Goal: Task Accomplishment & Management: Use online tool/utility

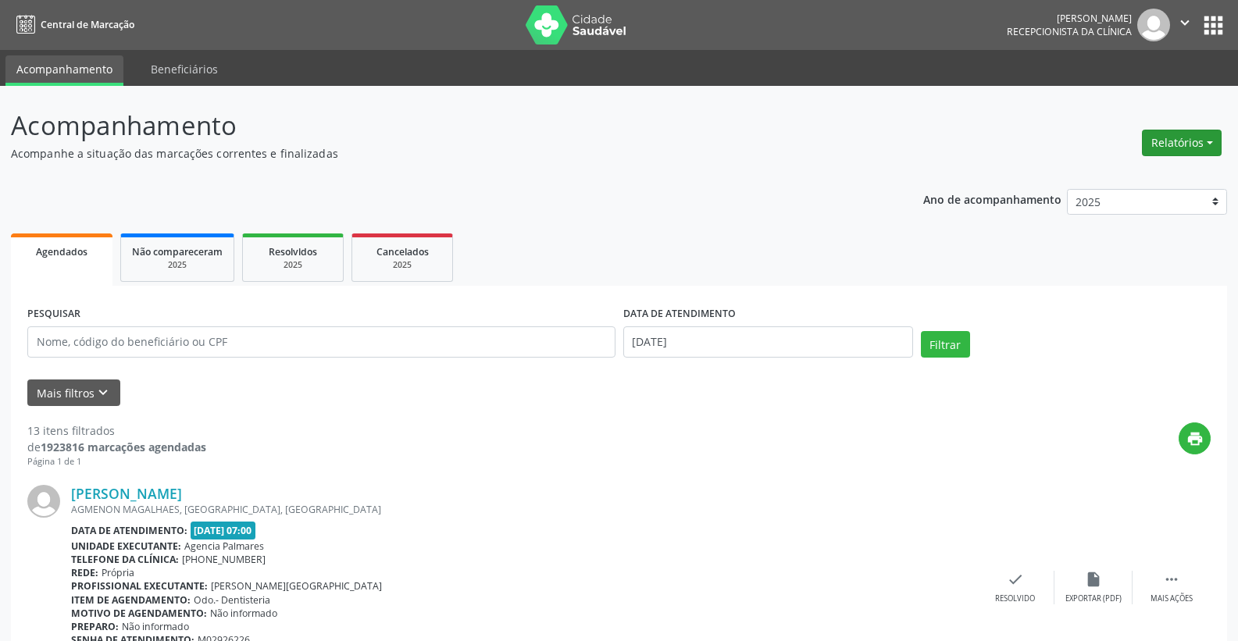
click at [1201, 145] on button "Relatórios" at bounding box center [1182, 143] width 80 height 27
click at [1111, 174] on link "Agendamentos" at bounding box center [1139, 177] width 168 height 22
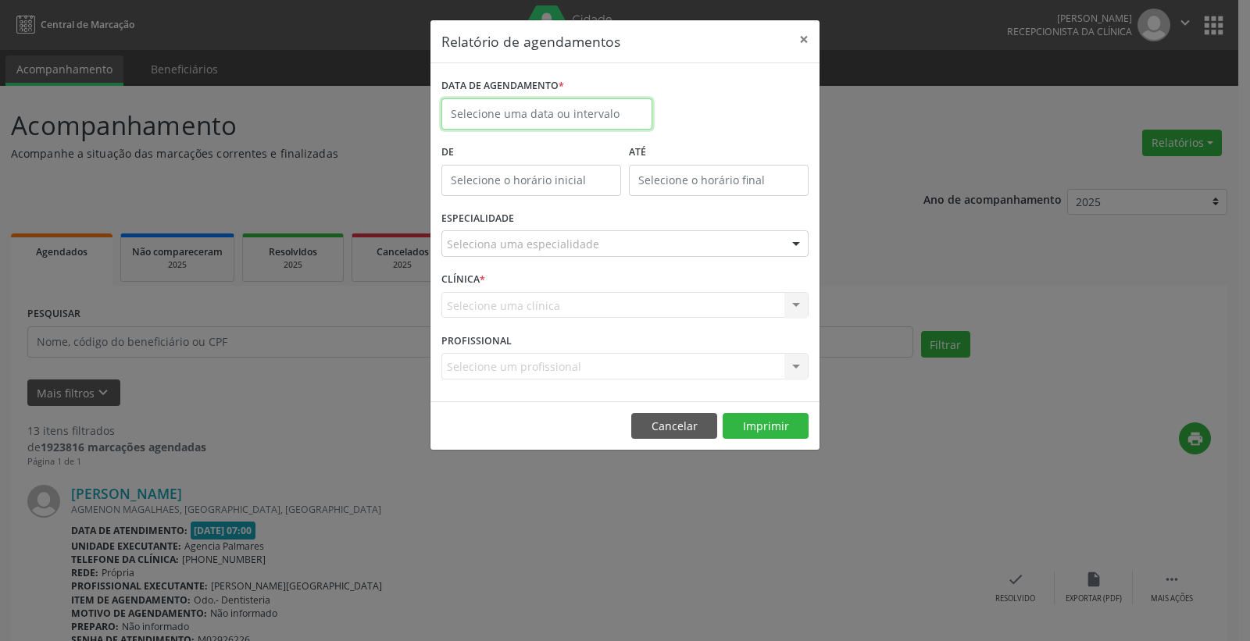
click at [503, 117] on body "Central de Marcação [PERSON_NAME] Recepcionista da clínica  Configurações Sair…" at bounding box center [625, 320] width 1250 height 641
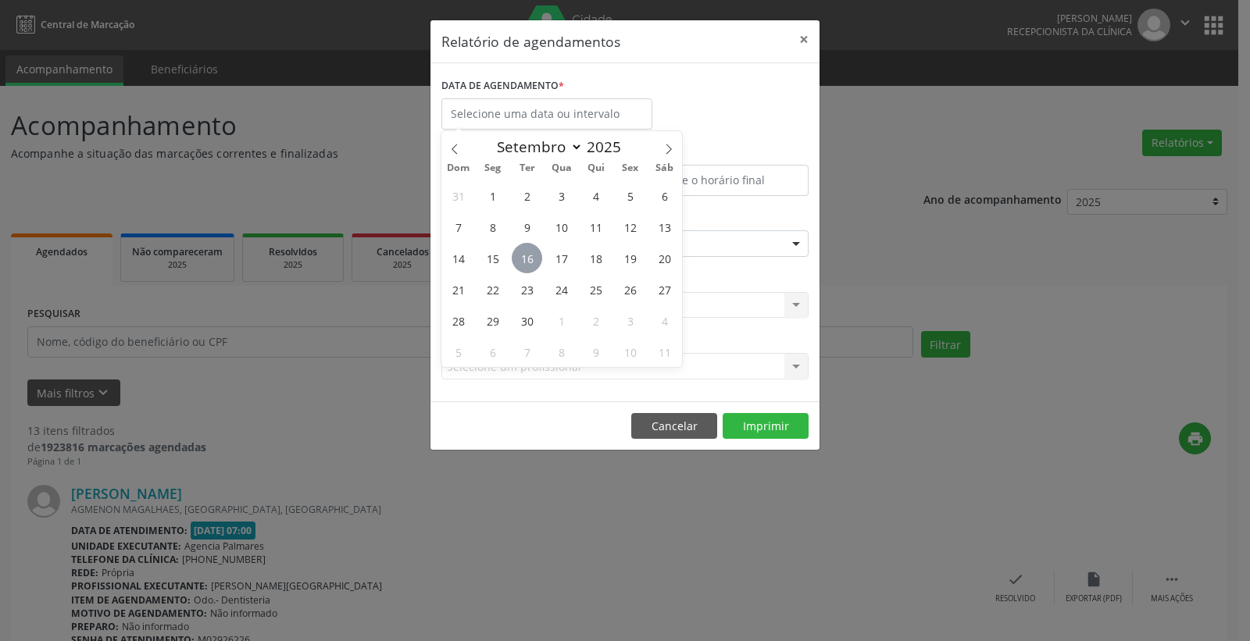
click at [527, 256] on span "16" at bounding box center [527, 258] width 30 height 30
type input "[DATE]"
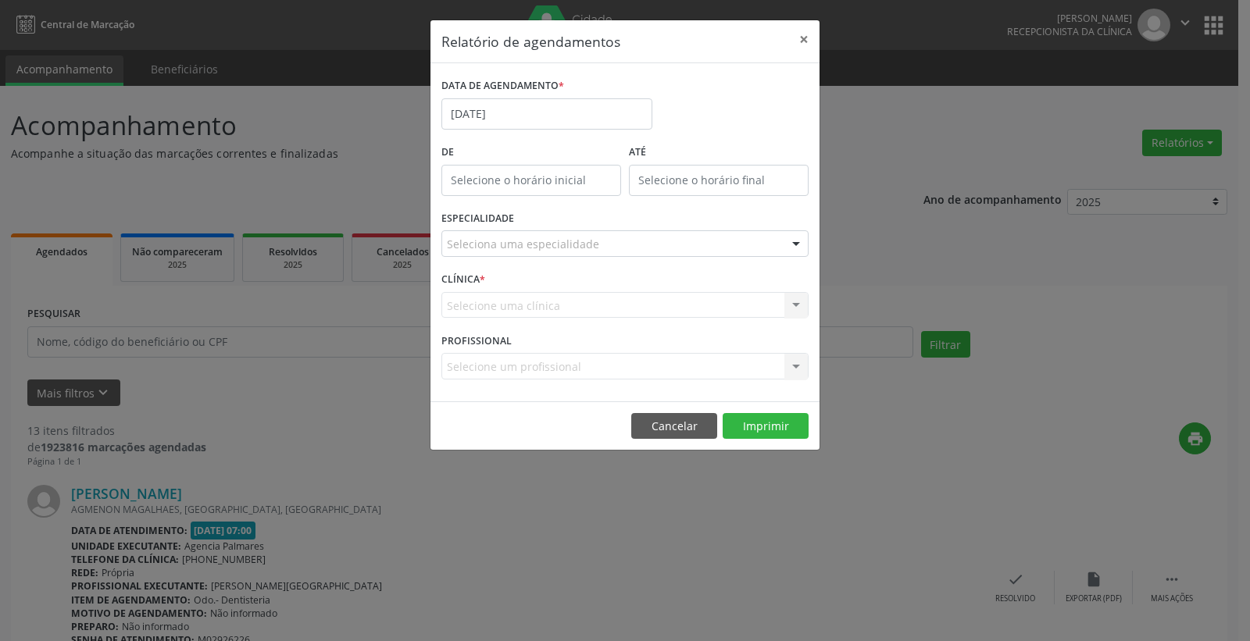
click at [781, 244] on div "Seleciona uma especialidade" at bounding box center [624, 243] width 367 height 27
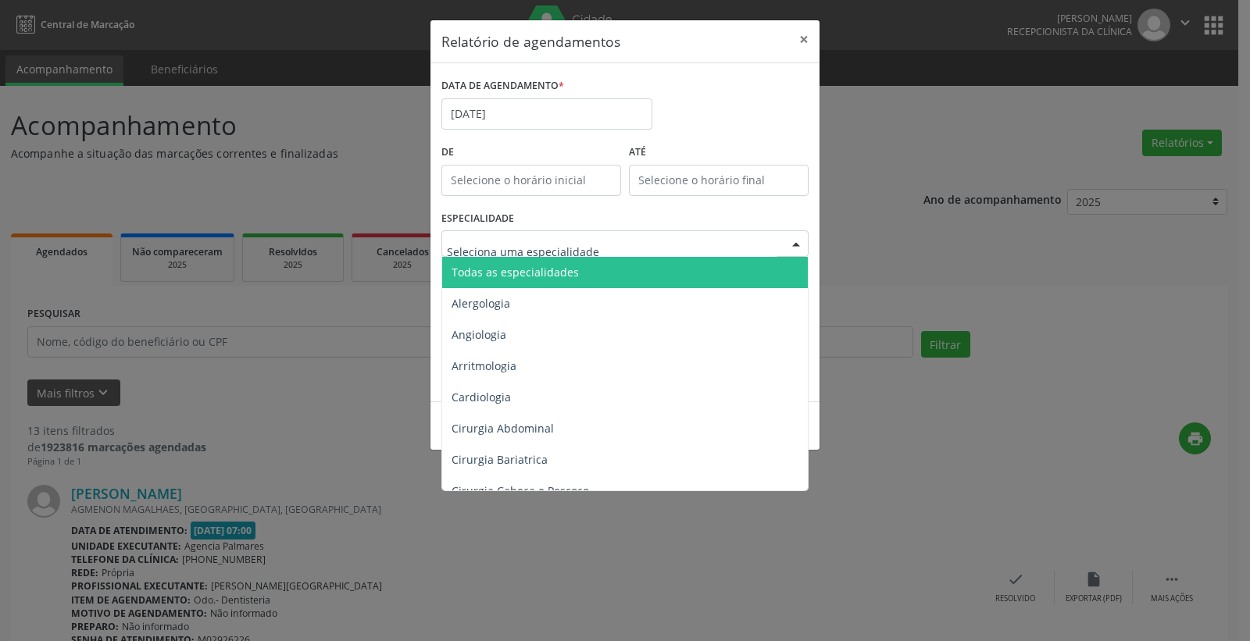
click at [530, 271] on span "Todas as especialidades" at bounding box center [515, 272] width 127 height 15
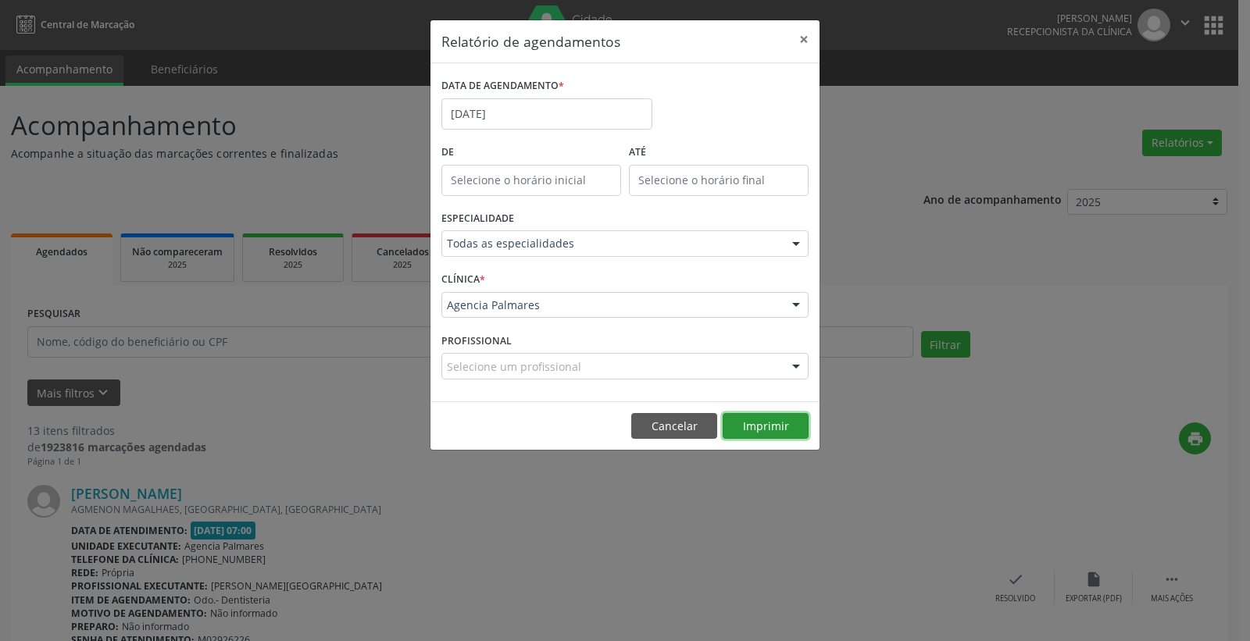
click at [766, 423] on button "Imprimir" at bounding box center [766, 426] width 86 height 27
click at [753, 427] on button "Imprimir" at bounding box center [766, 426] width 86 height 27
click at [801, 37] on button "×" at bounding box center [803, 39] width 31 height 38
